Goal: Task Accomplishment & Management: Manage account settings

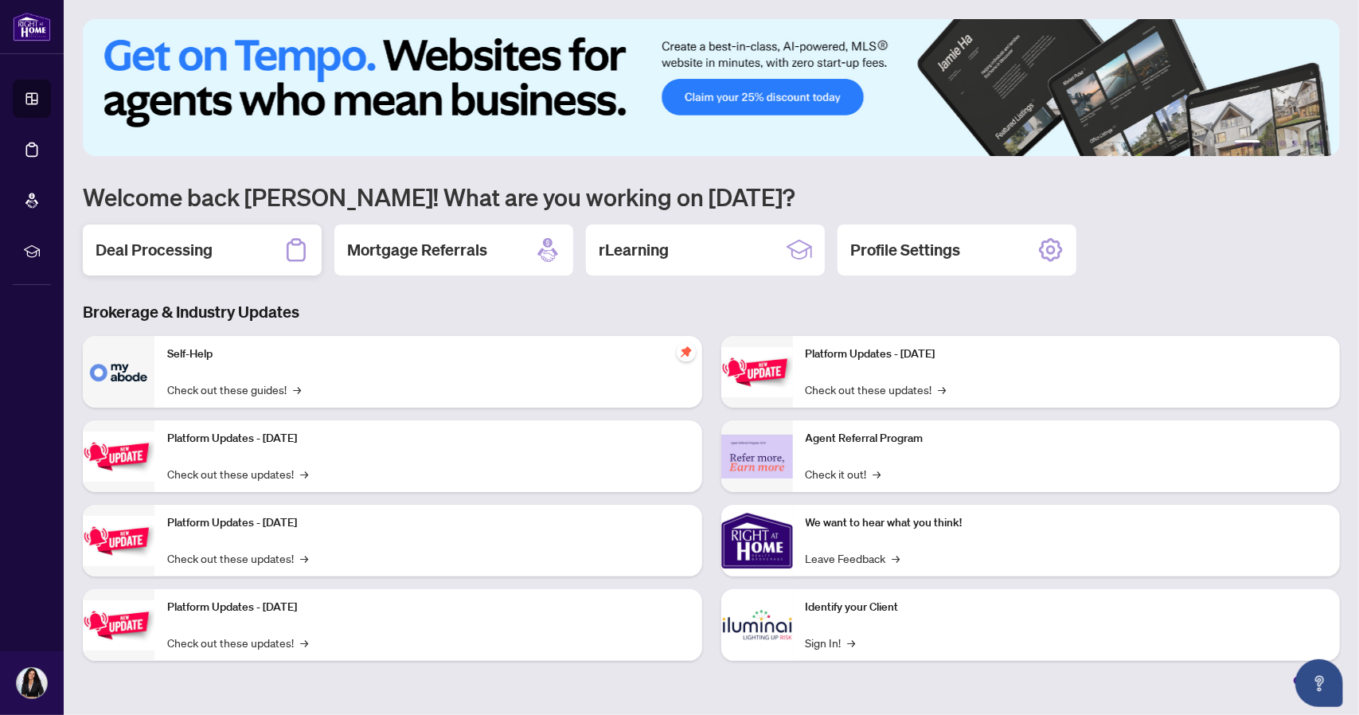
click at [211, 242] on h2 "Deal Processing" at bounding box center [154, 250] width 117 height 22
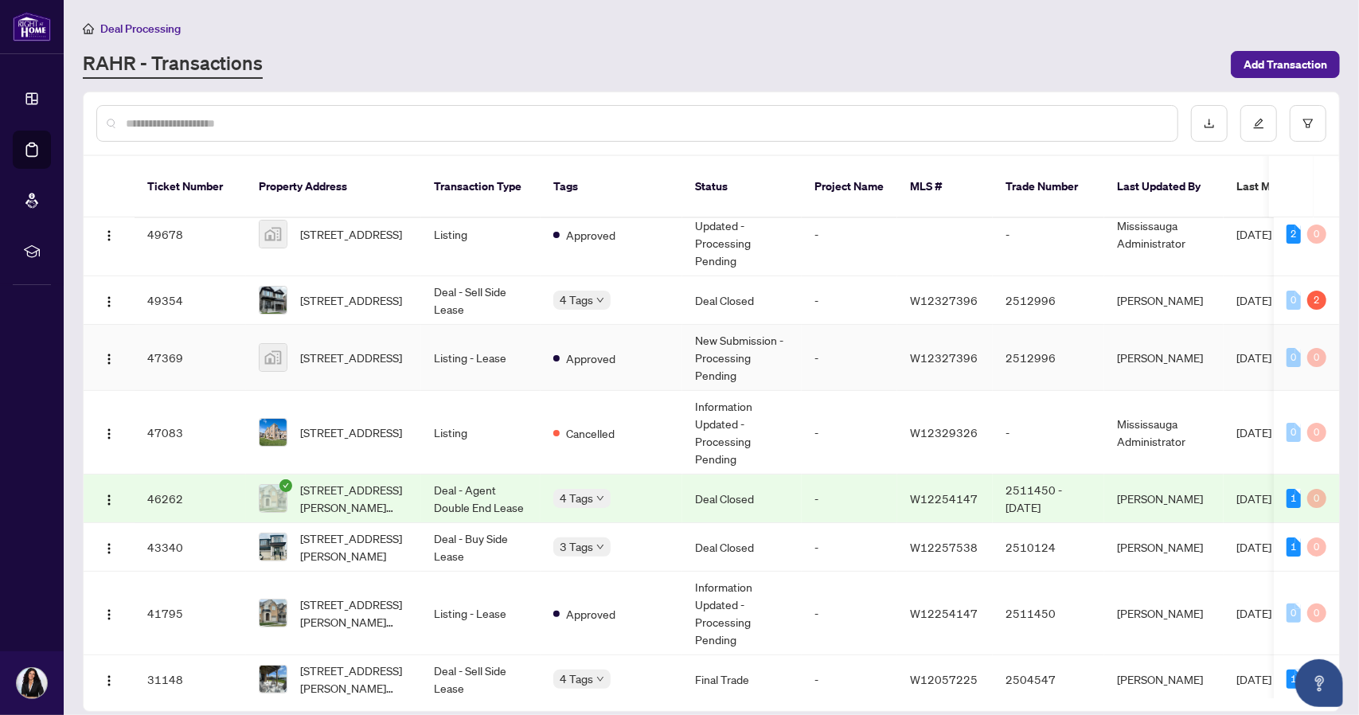
scroll to position [166, 0]
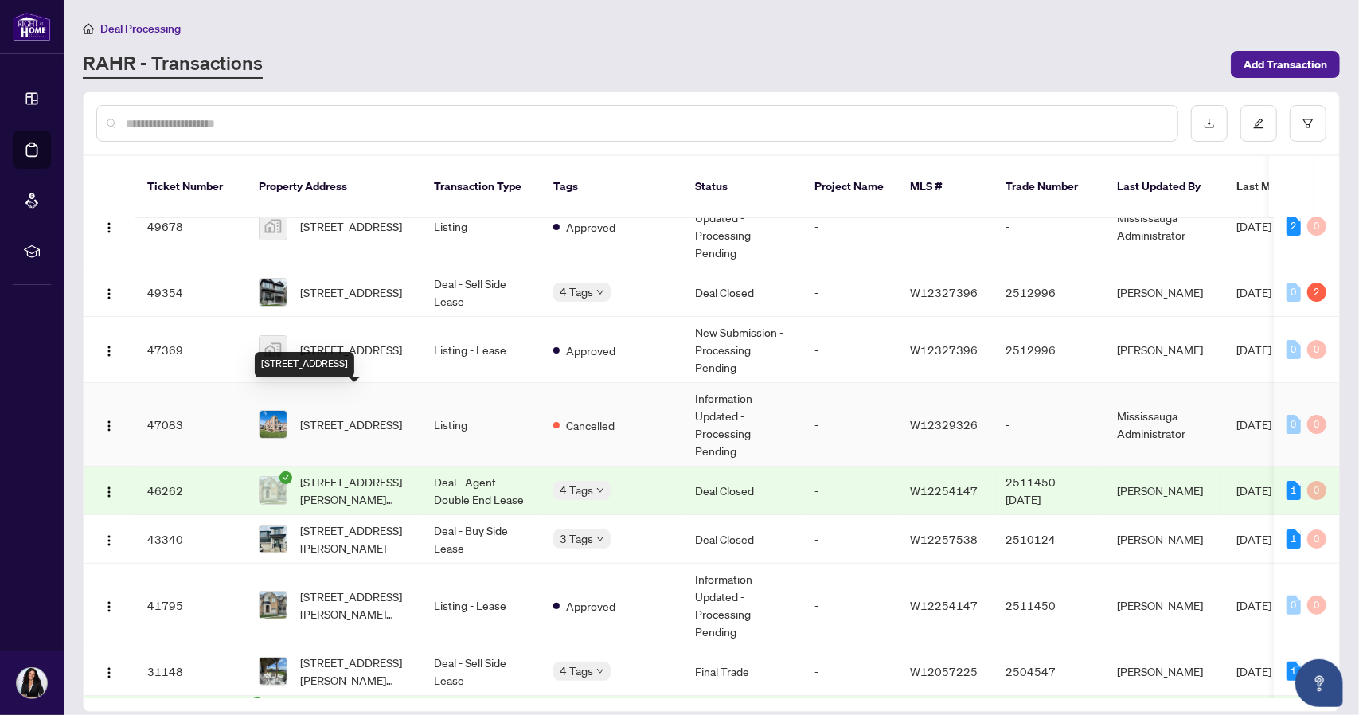
click at [352, 416] on span "[STREET_ADDRESS]" at bounding box center [351, 425] width 102 height 18
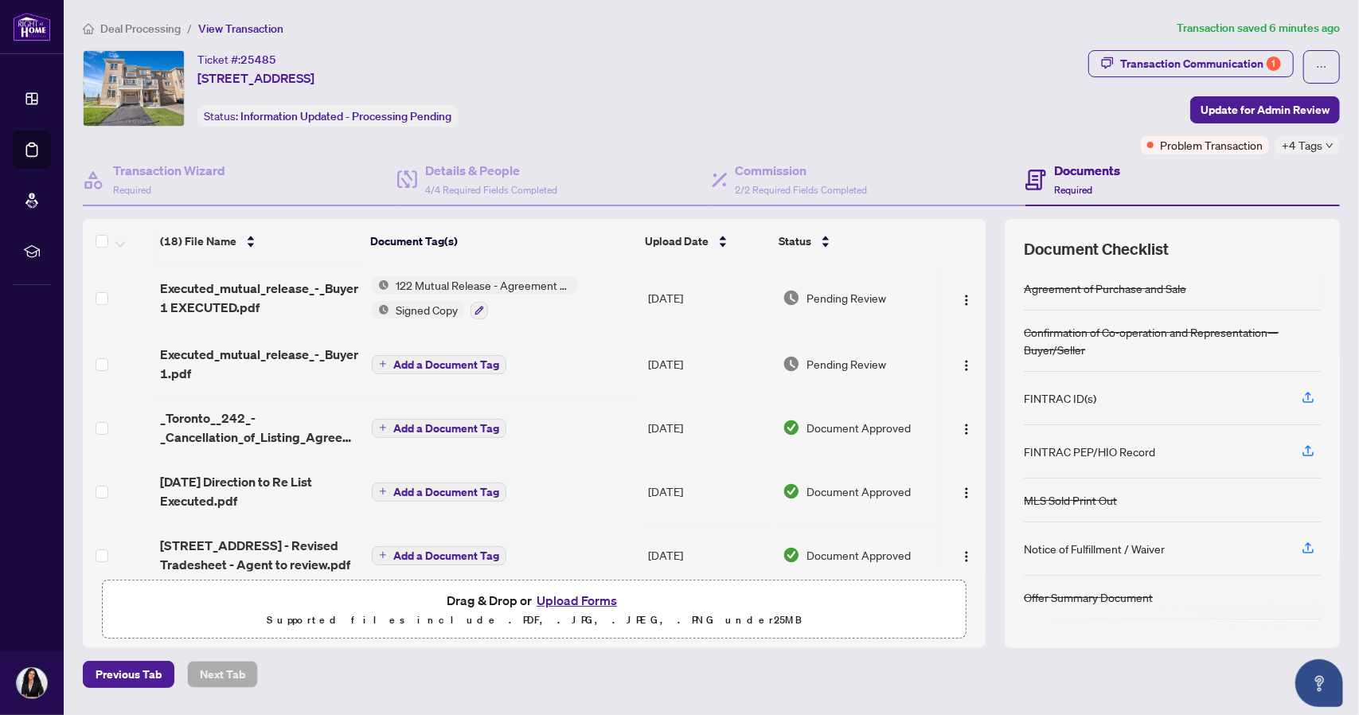
click at [433, 281] on span "122 Mutual Release - Agreement of Purchase and Sale" at bounding box center [483, 285] width 189 height 18
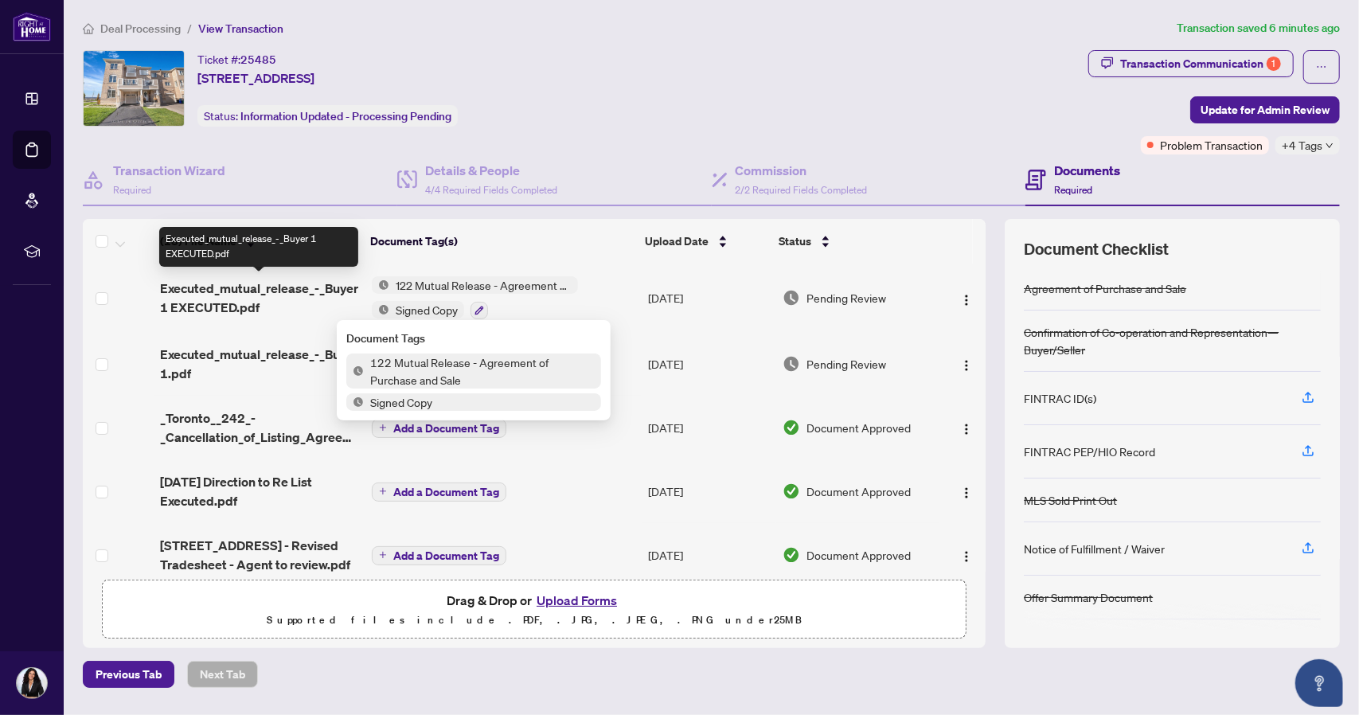
click at [302, 291] on span "Executed_mutual_release_-_Buyer 1 EXECUTED.pdf" at bounding box center [259, 298] width 198 height 38
